Goal: Obtain resource: Obtain resource

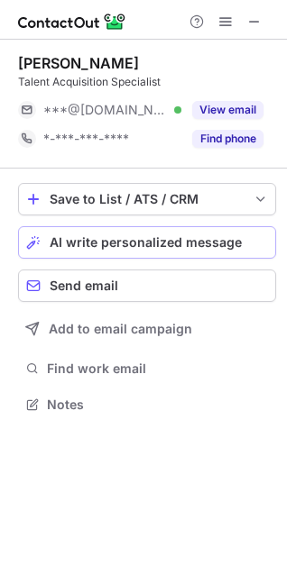
scroll to position [392, 287]
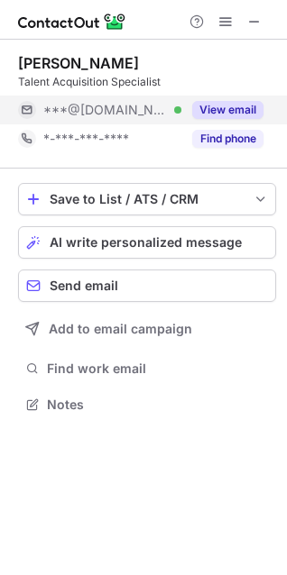
click at [235, 99] on div "View email" at bounding box center [222, 110] width 82 height 29
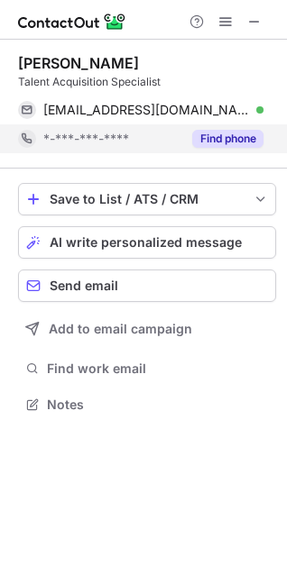
click at [232, 136] on button "Find phone" at bounding box center [227, 139] width 71 height 18
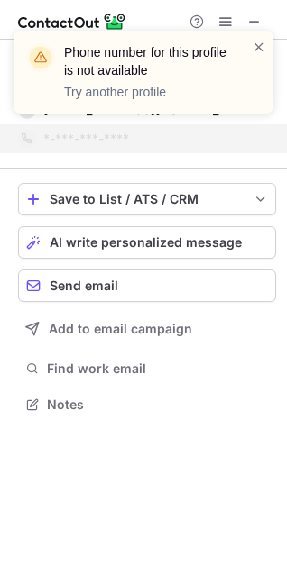
click at [251, 52] on div "Phone number for this profile is not available Try another profile" at bounding box center [136, 72] width 231 height 69
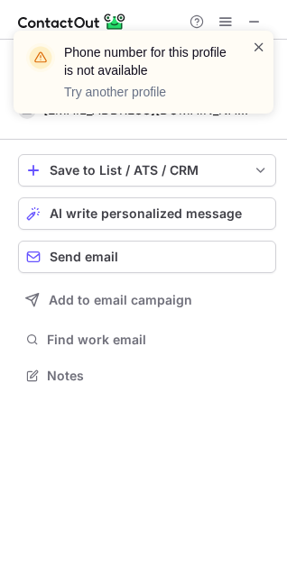
click at [258, 40] on span at bounding box center [258, 47] width 14 height 18
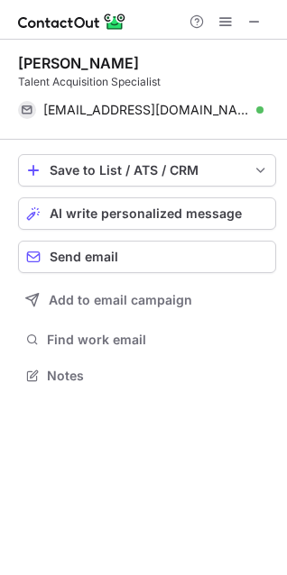
click at [253, 20] on span at bounding box center [254, 21] width 14 height 14
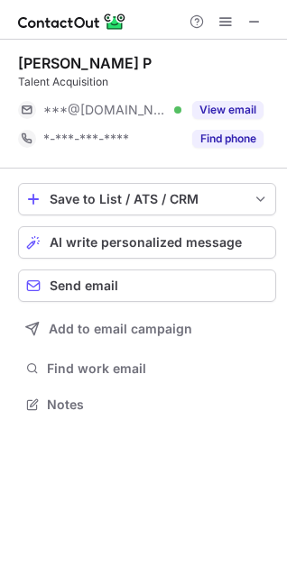
scroll to position [392, 287]
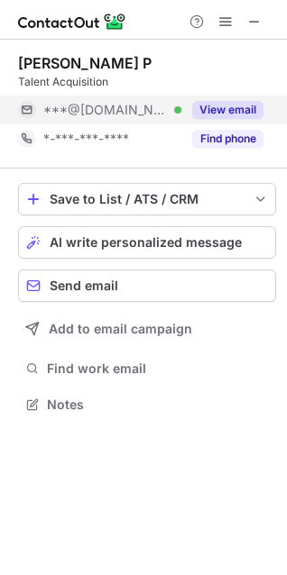
click at [240, 105] on button "View email" at bounding box center [227, 110] width 71 height 18
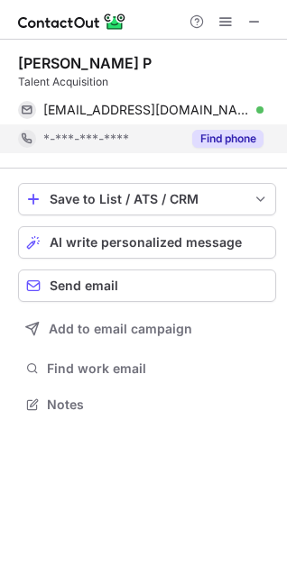
click at [236, 138] on button "Find phone" at bounding box center [227, 139] width 71 height 18
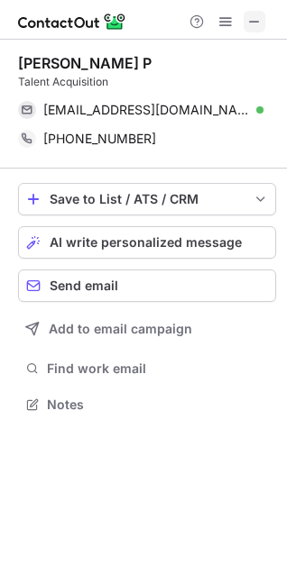
click at [256, 23] on span at bounding box center [254, 21] width 14 height 14
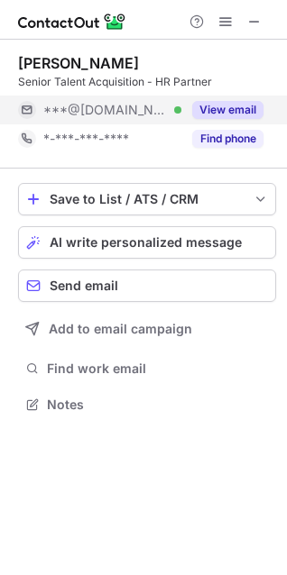
click at [244, 110] on button "View email" at bounding box center [227, 110] width 71 height 18
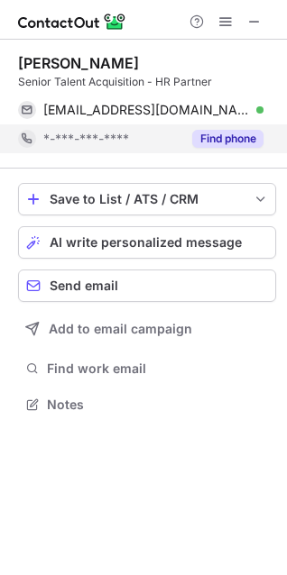
click at [224, 132] on button "Find phone" at bounding box center [227, 139] width 71 height 18
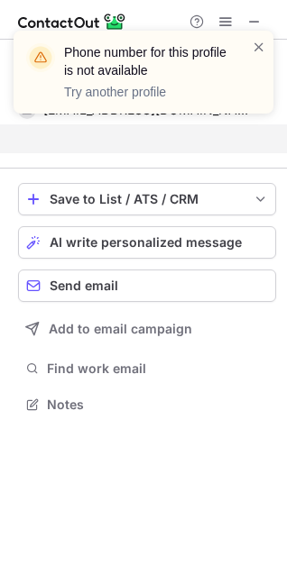
scroll to position [363, 287]
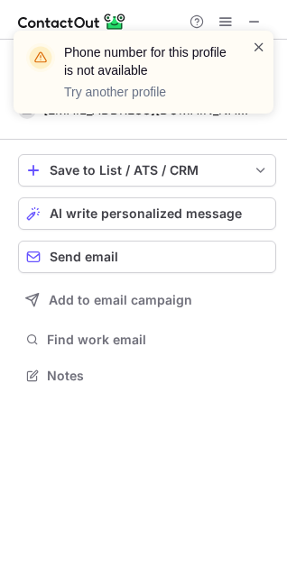
click at [256, 50] on span at bounding box center [258, 47] width 14 height 18
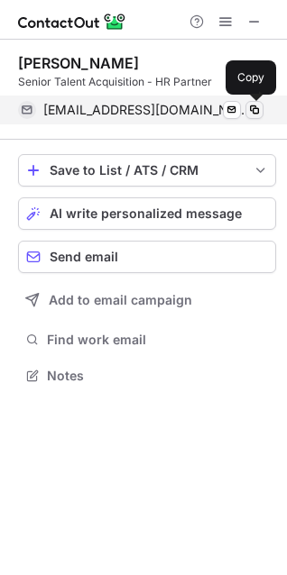
click at [252, 108] on span at bounding box center [254, 110] width 14 height 14
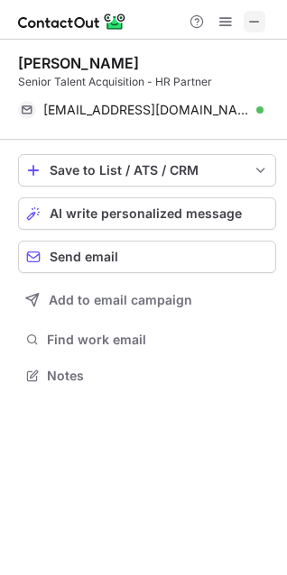
click at [257, 16] on span at bounding box center [254, 21] width 14 height 14
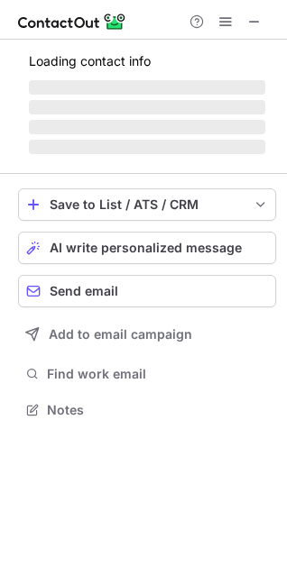
scroll to position [421, 287]
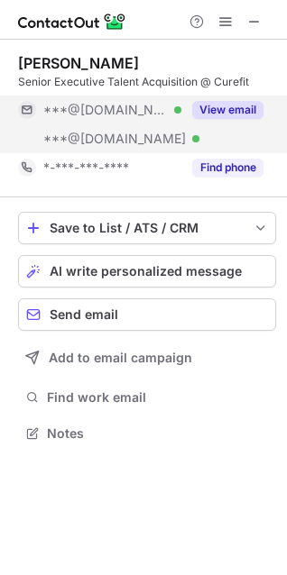
click at [243, 109] on button "View email" at bounding box center [227, 110] width 71 height 18
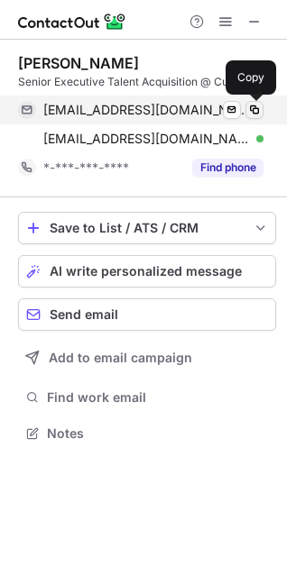
click at [250, 106] on span at bounding box center [254, 110] width 14 height 14
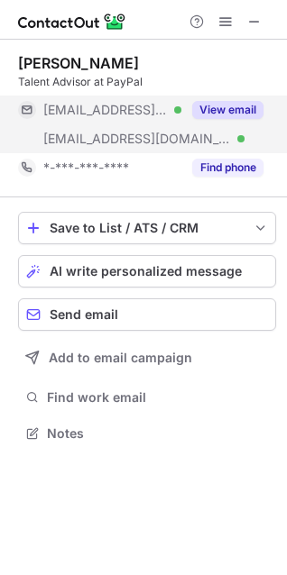
click at [242, 105] on button "View email" at bounding box center [227, 110] width 71 height 18
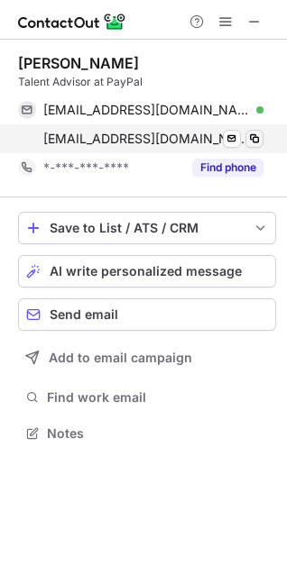
click at [260, 135] on span at bounding box center [254, 139] width 14 height 14
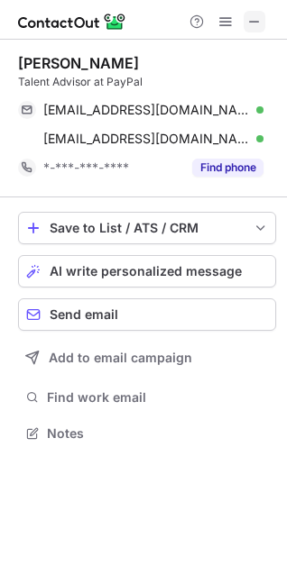
click at [247, 14] on span at bounding box center [254, 21] width 14 height 14
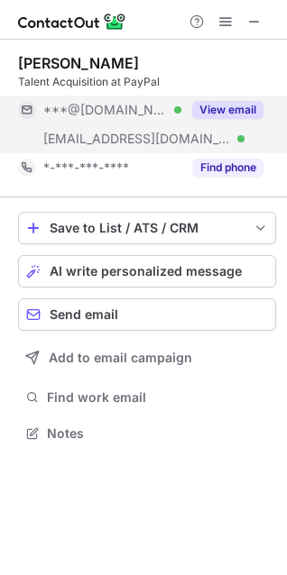
click at [243, 111] on button "View email" at bounding box center [227, 110] width 71 height 18
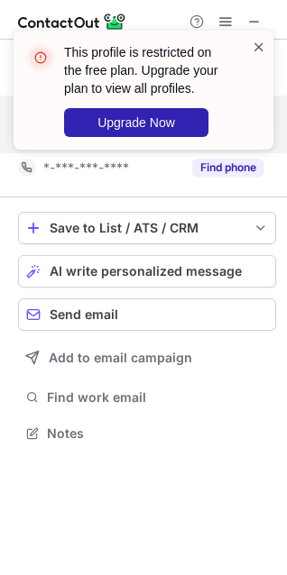
click at [259, 38] on span at bounding box center [258, 47] width 14 height 18
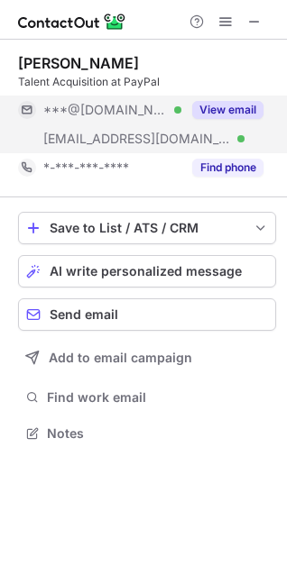
click at [235, 105] on button "View email" at bounding box center [227, 110] width 71 height 18
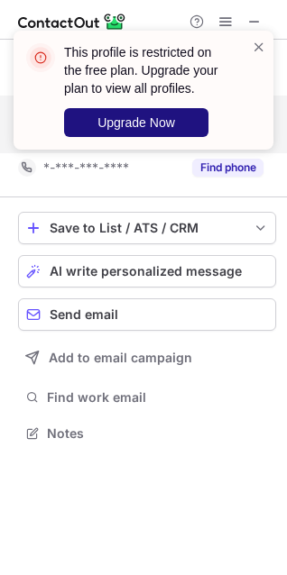
click at [142, 118] on span "Upgrade Now" at bounding box center [136, 122] width 78 height 14
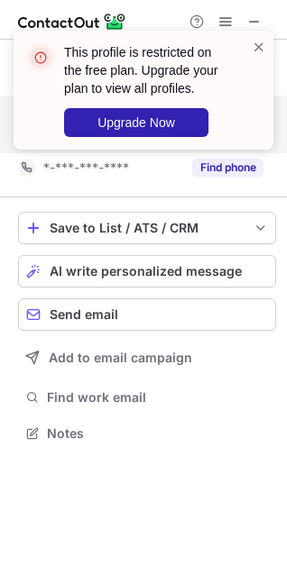
click at [223, 170] on div "This profile is restricted on the free plan. Upgrade your plan to view all prof…" at bounding box center [143, 97] width 288 height 169
click at [224, 169] on div "This profile is restricted on the free plan. Upgrade your plan to view all prof…" at bounding box center [143, 97] width 288 height 169
click at [261, 50] on span at bounding box center [258, 47] width 14 height 18
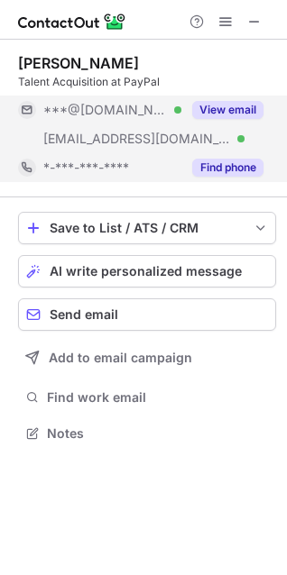
click at [215, 169] on button "Find phone" at bounding box center [227, 168] width 71 height 18
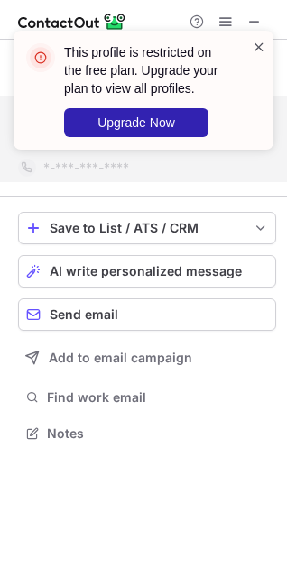
click at [257, 45] on span at bounding box center [258, 47] width 14 height 18
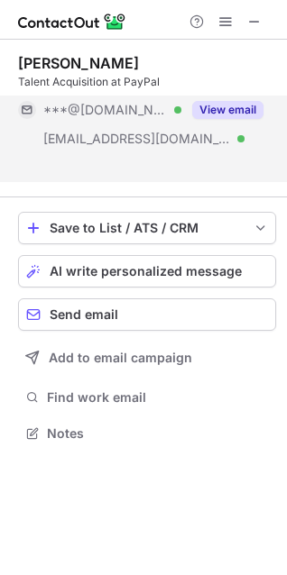
scroll to position [392, 287]
click at [260, 14] on div "This profile is restricted on the free plan. Upgrade your plan to view all prof…" at bounding box center [143, 97] width 288 height 169
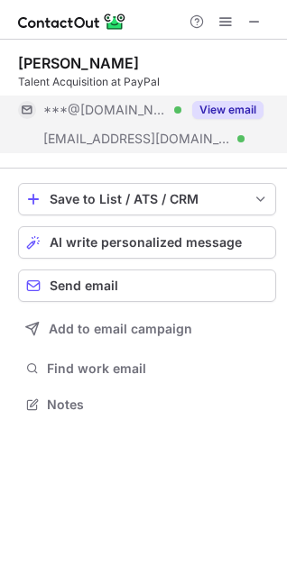
click at [254, 25] on span at bounding box center [254, 21] width 14 height 14
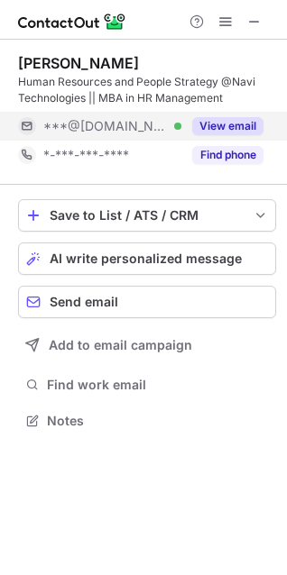
scroll to position [408, 287]
click at [233, 128] on button "View email" at bounding box center [227, 126] width 71 height 18
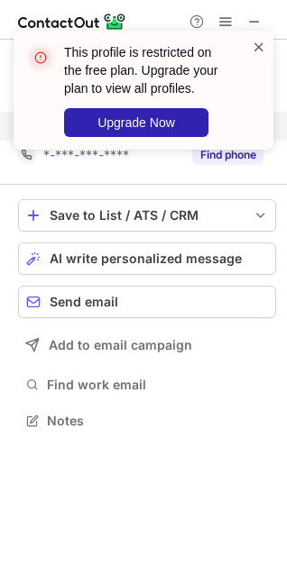
click at [259, 47] on span at bounding box center [258, 47] width 14 height 18
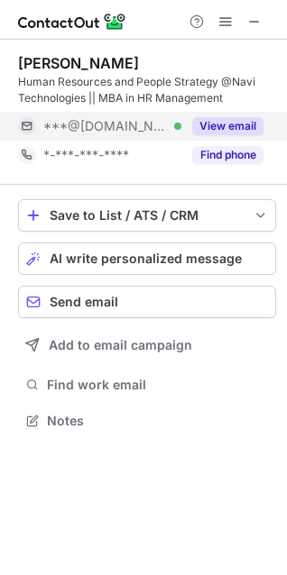
click at [246, 11] on div "Help & Support" at bounding box center [225, 22] width 87 height 22
click at [261, 19] on span at bounding box center [254, 21] width 14 height 14
